Goal: Information Seeking & Learning: Learn about a topic

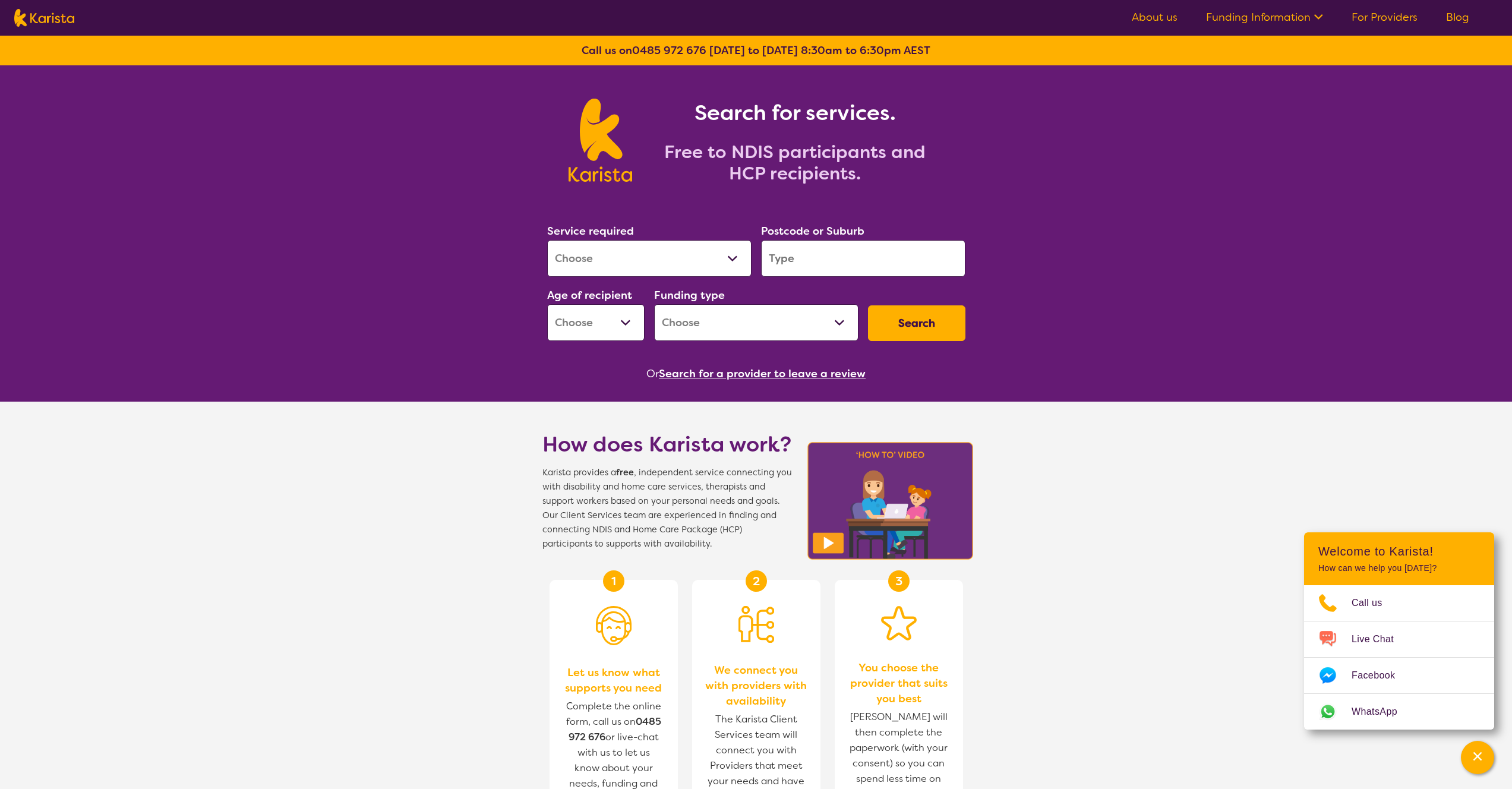
scroll to position [551, 0]
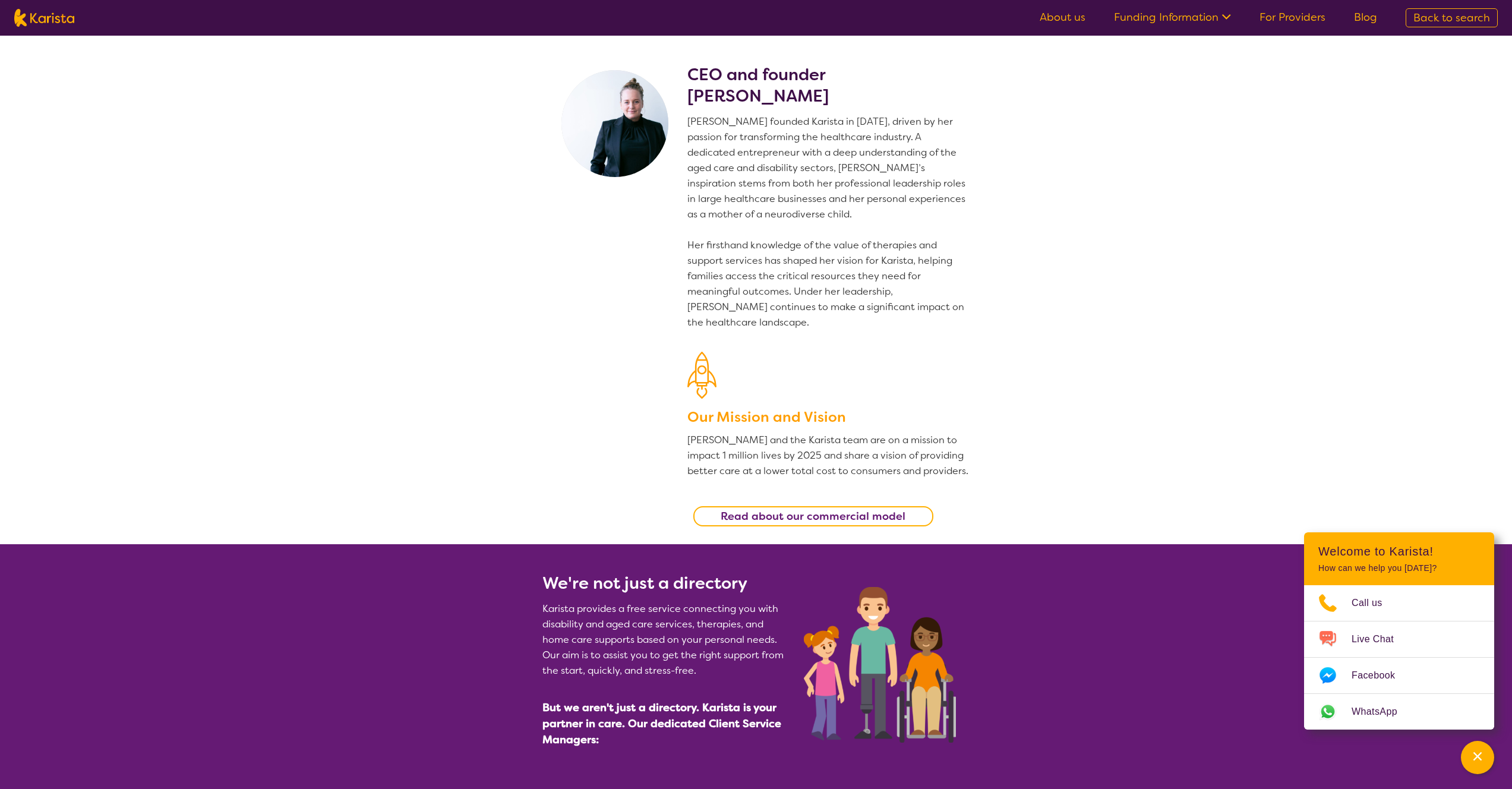
click at [1227, 16] on icon at bounding box center [1224, 16] width 12 height 12
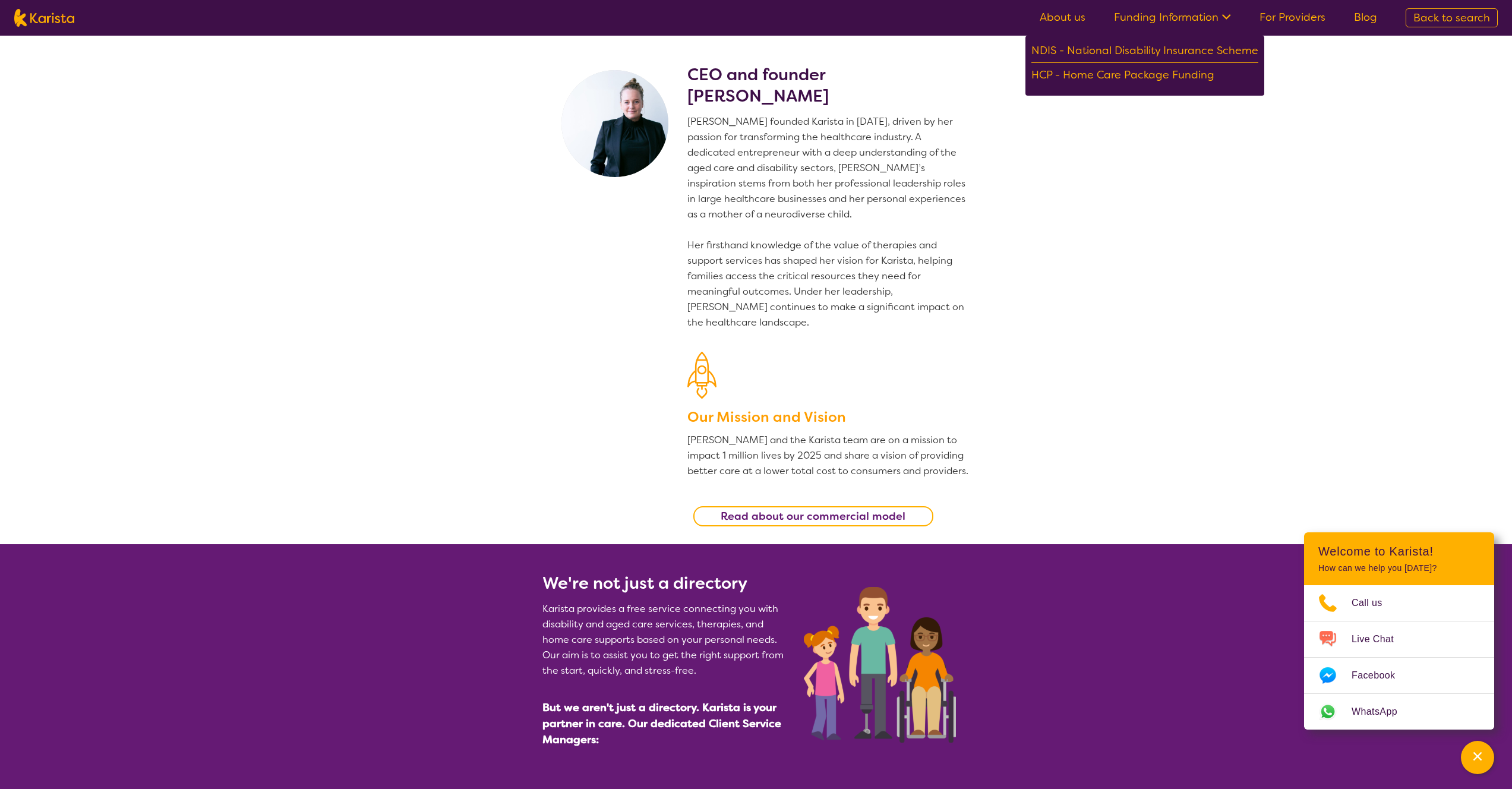
click at [1312, 321] on section "CEO and founder [PERSON_NAME] [PERSON_NAME] founded Karista in [DATE], driven b…" at bounding box center [756, 289] width 1512 height 509
click at [1070, 20] on link "About us" at bounding box center [1062, 16] width 45 height 14
